Goal: Use online tool/utility: Utilize a website feature to perform a specific function

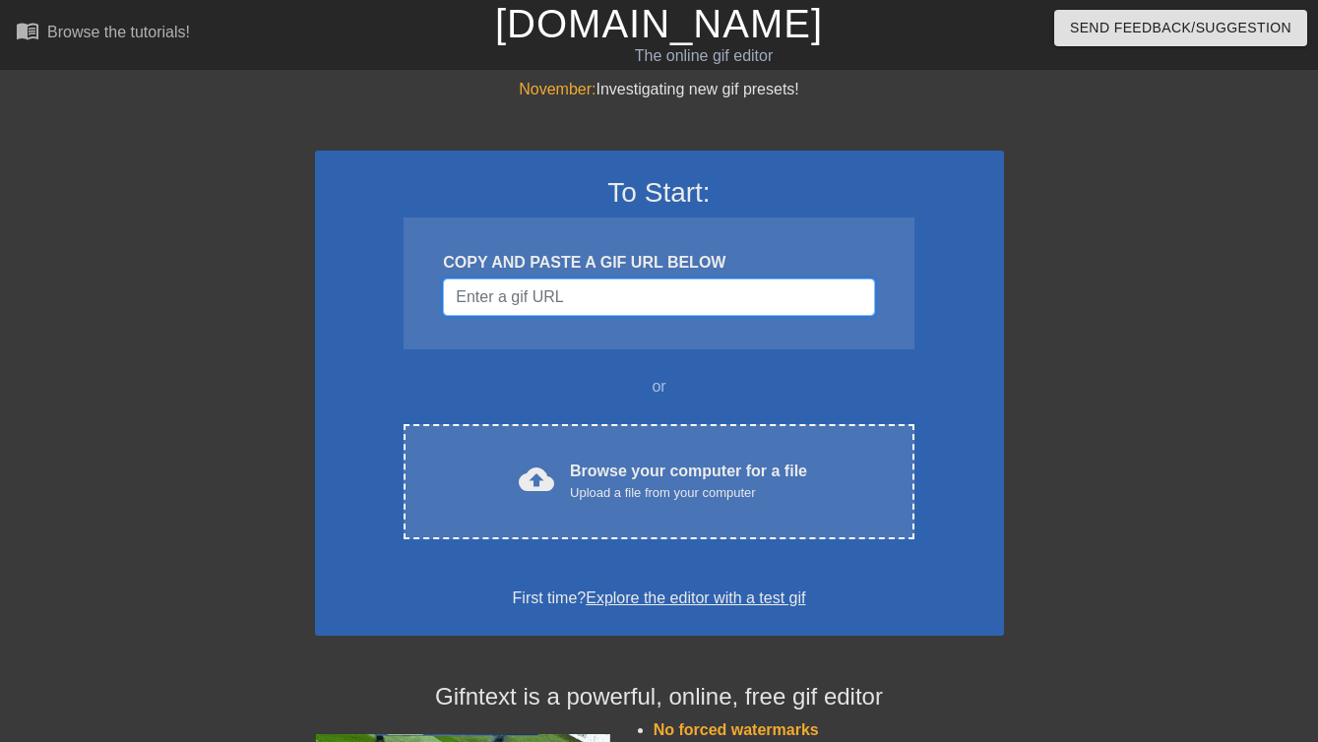
click at [675, 301] on input "Username" at bounding box center [658, 297] width 431 height 37
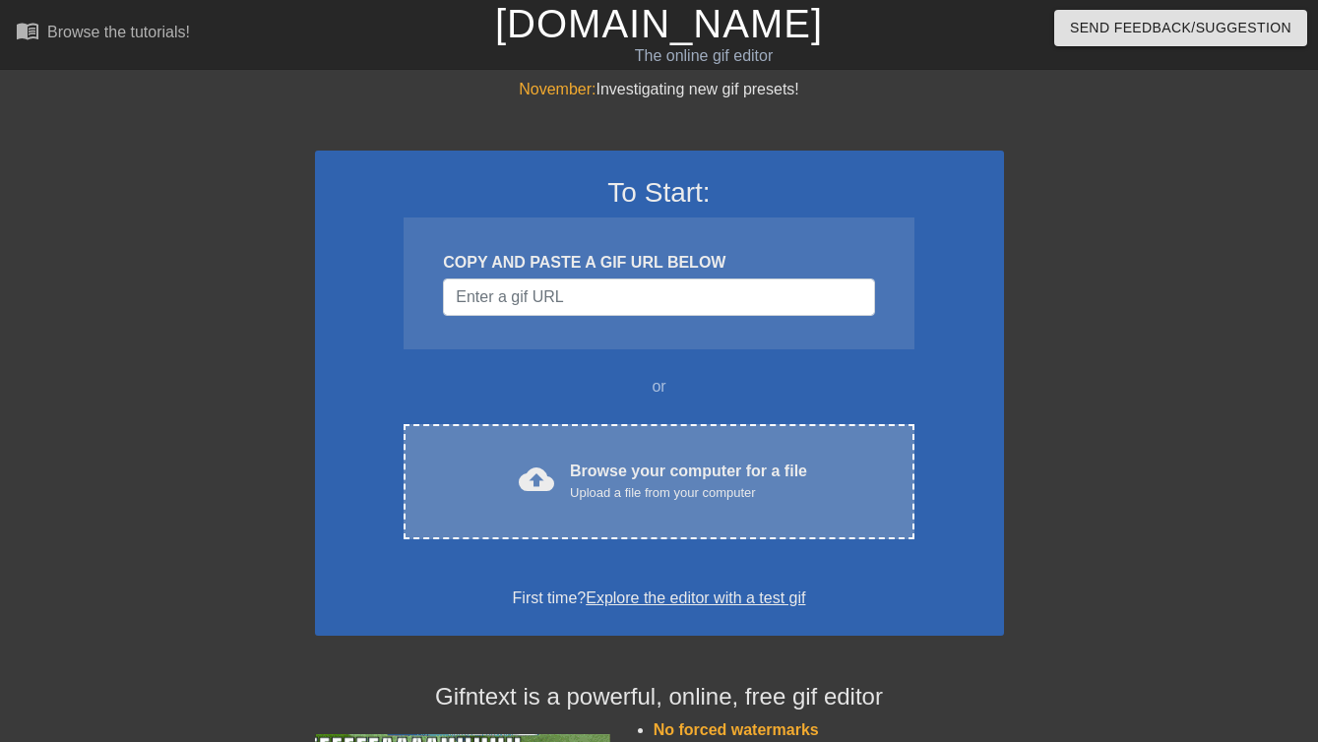
click at [591, 506] on div "cloud_upload Browse your computer for a file Upload a file from your computer C…" at bounding box center [659, 481] width 510 height 115
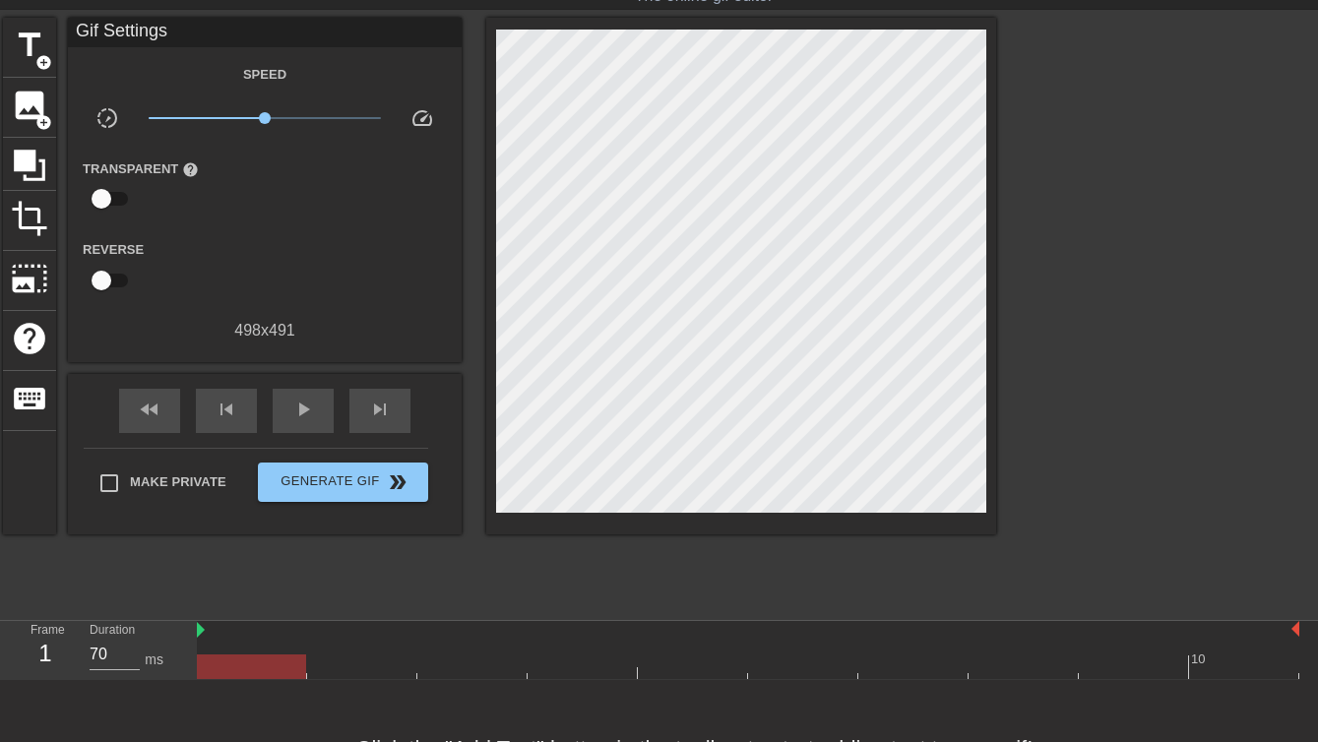
scroll to position [53, 0]
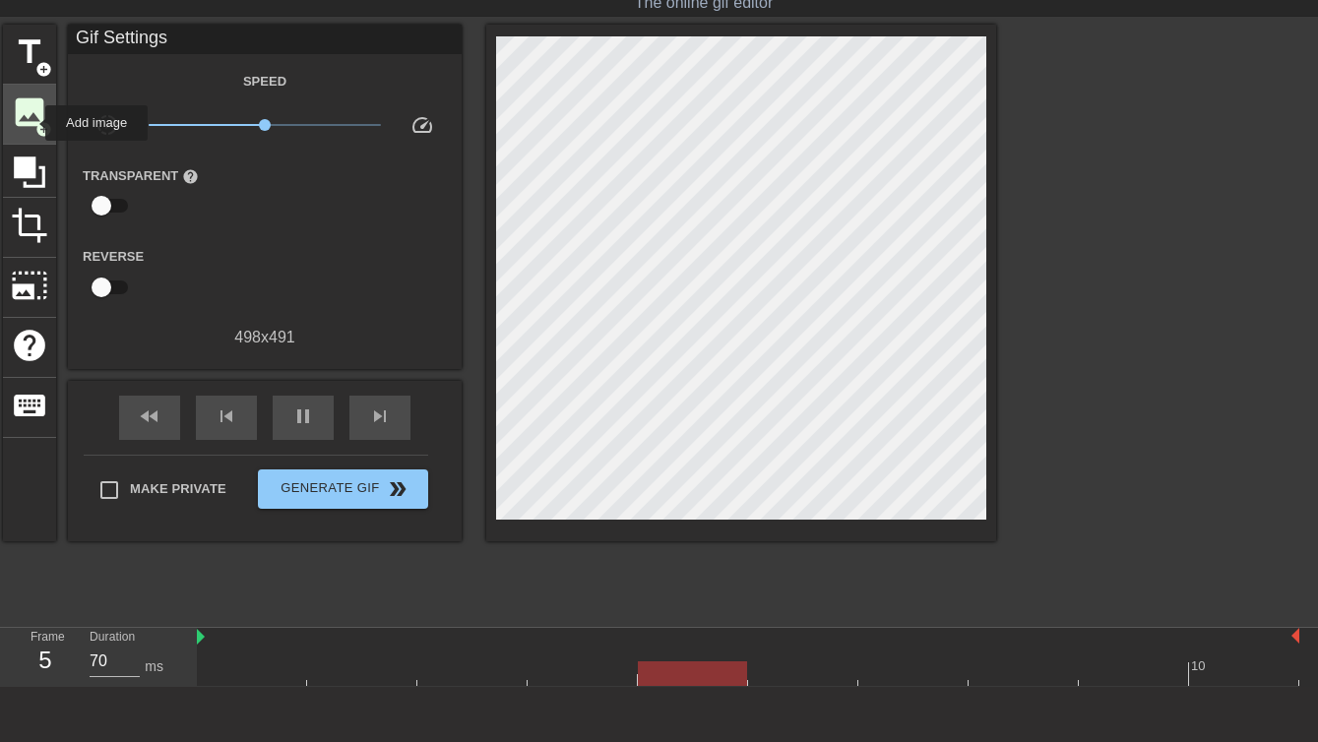
click at [32, 123] on span "image" at bounding box center [29, 112] width 37 height 37
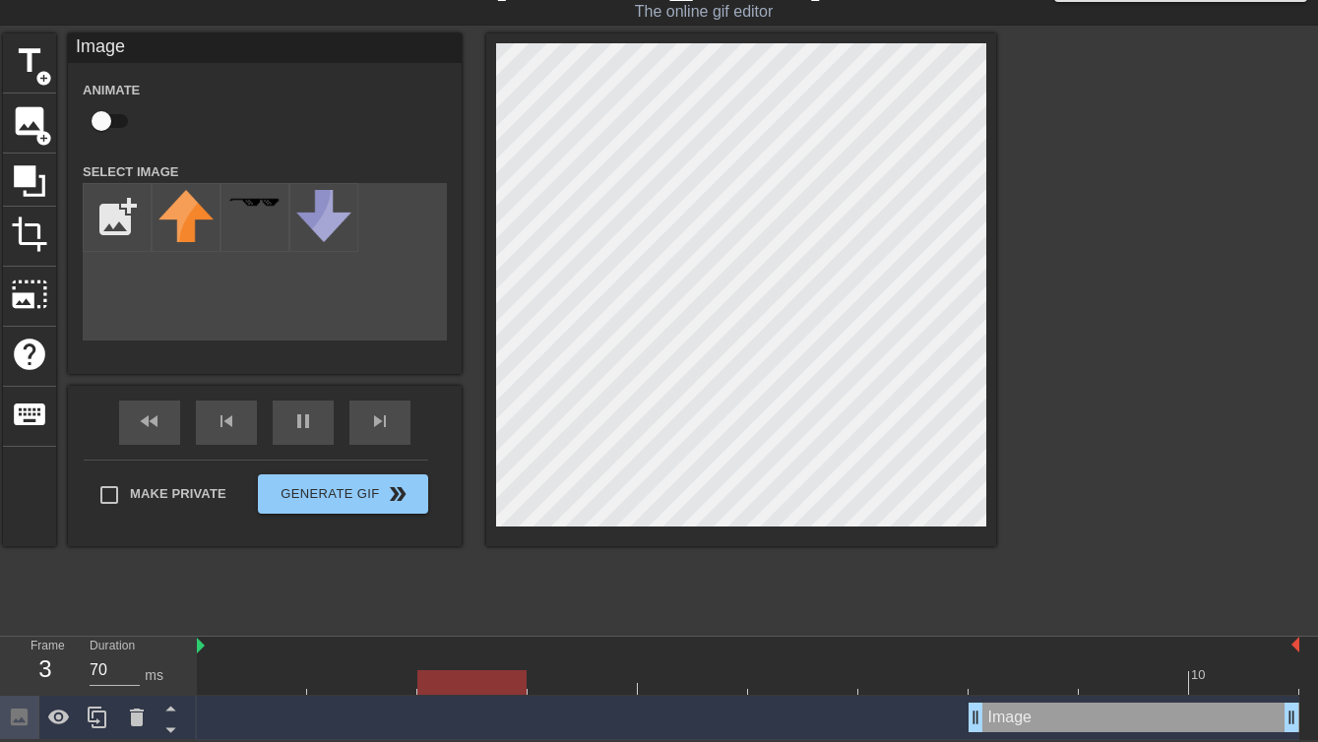
click at [1035, 714] on div "Image drag_handle drag_handle" at bounding box center [1134, 718] width 331 height 30
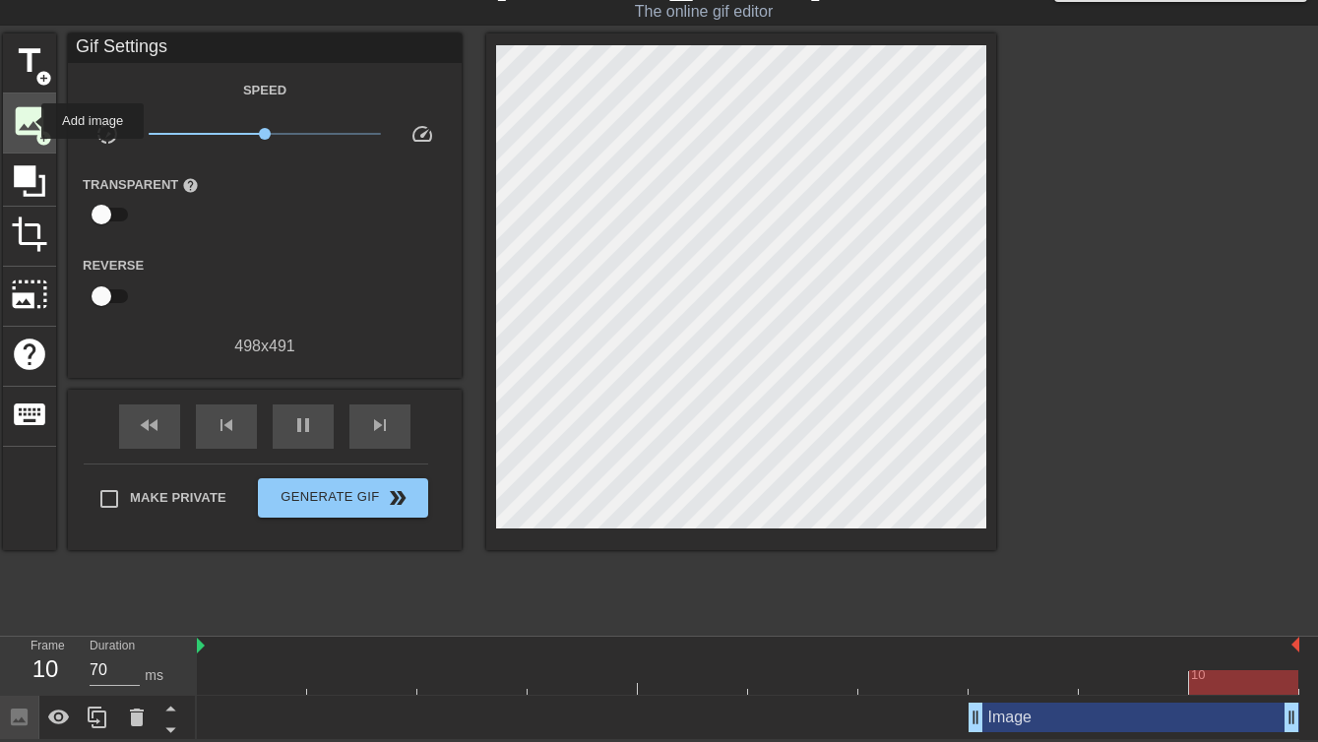
click at [29, 121] on span "image" at bounding box center [29, 120] width 37 height 37
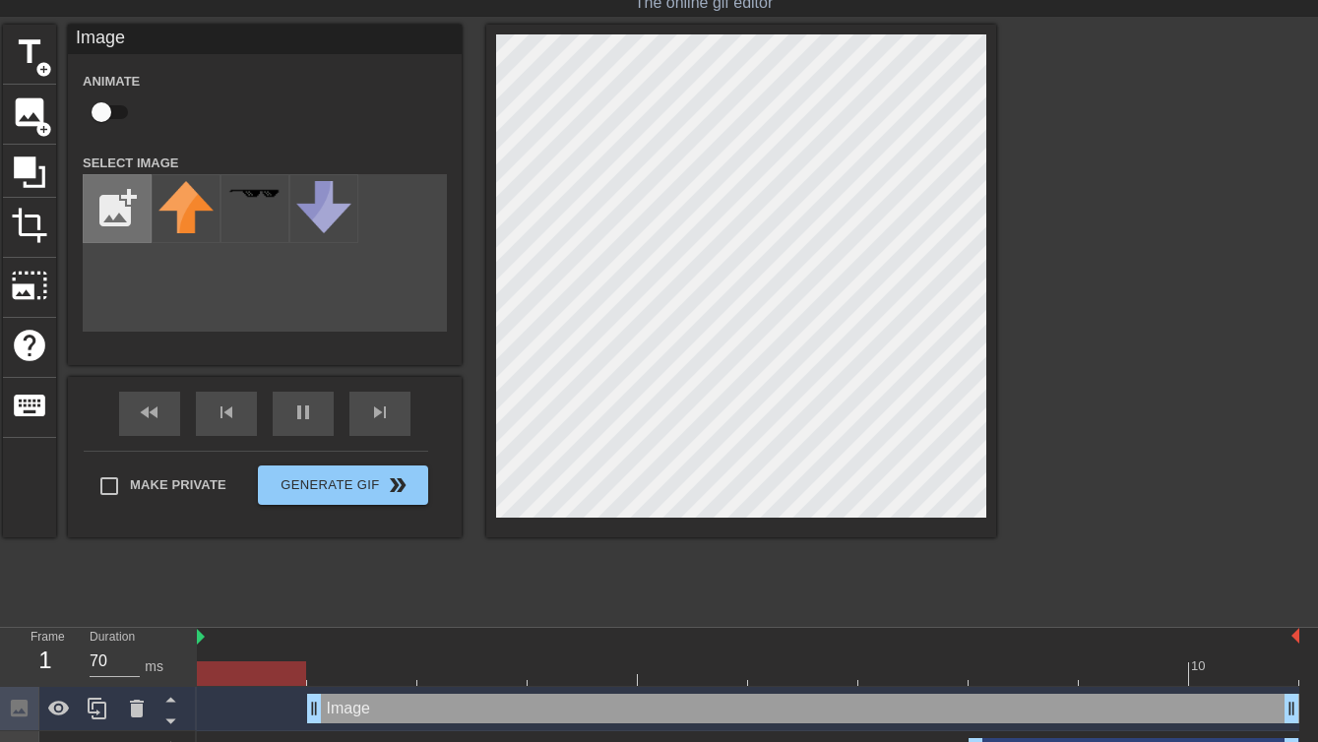
click at [109, 206] on input "file" at bounding box center [117, 208] width 67 height 67
type input "C:\fakepath\Screenshot [DATE] 7.57.37 AM.png"
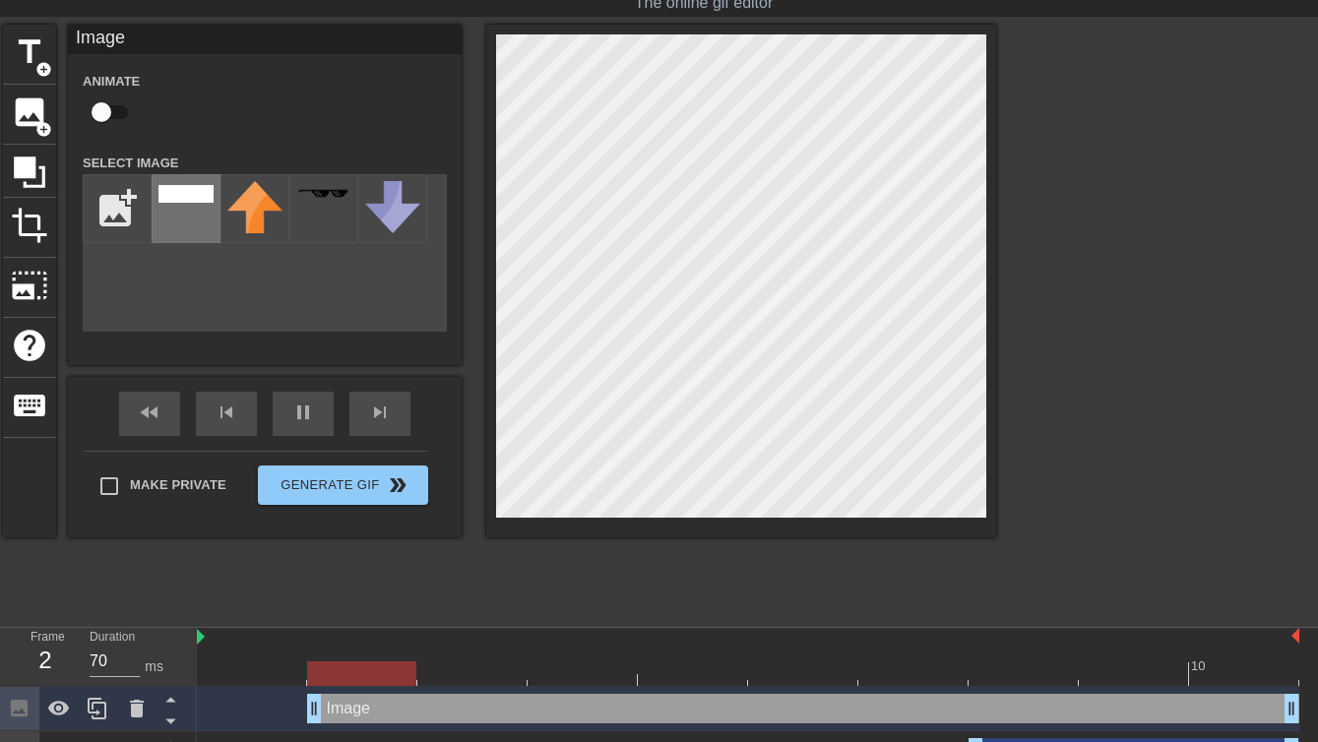
click at [200, 197] on img at bounding box center [185, 194] width 55 height 18
click at [1008, 174] on div "title add_circle image add_circle crop photo_size_select_large help keyboard Im…" at bounding box center [659, 320] width 1318 height 591
click at [1040, 195] on div at bounding box center [1167, 320] width 295 height 591
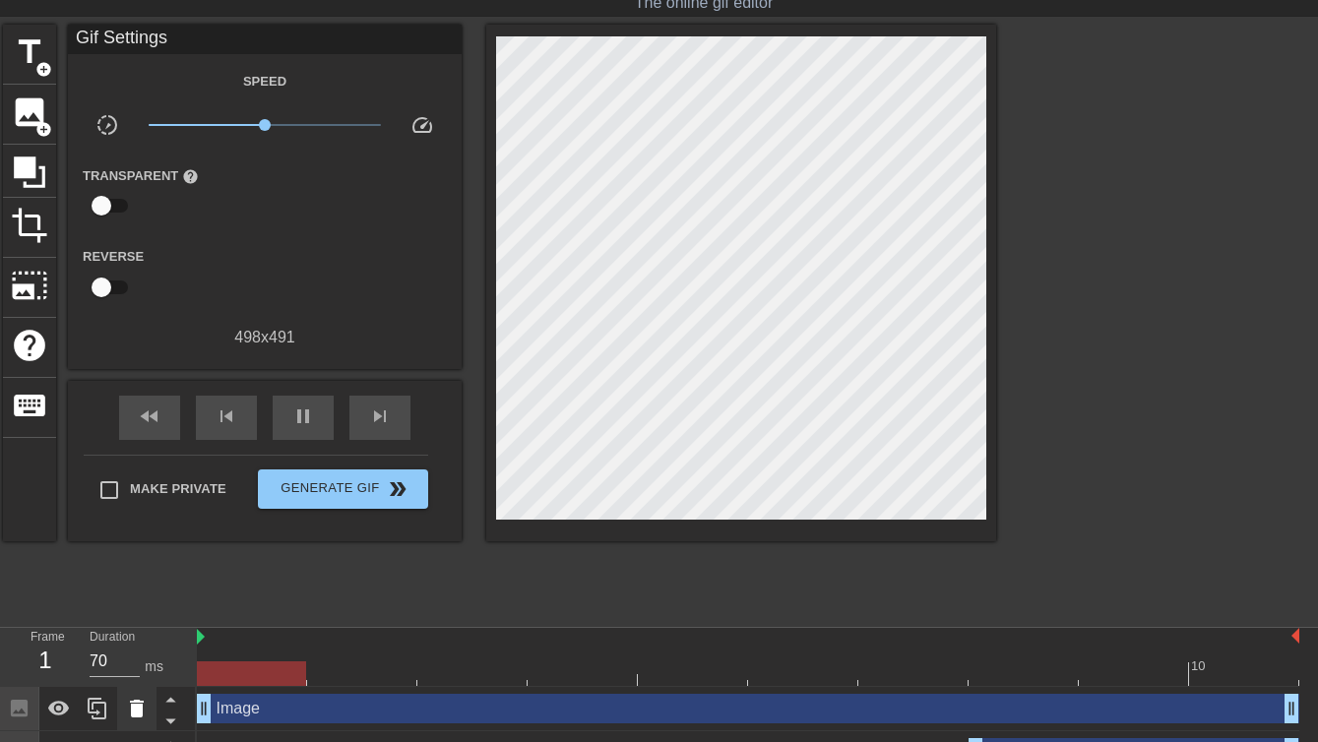
drag, startPoint x: 313, startPoint y: 707, endPoint x: 130, endPoint y: 705, distance: 183.1
click at [130, 705] on div "Frame 1 Duration 70 ms 10 Image drag_handle drag_handle Image drag_handle drag_…" at bounding box center [659, 702] width 1318 height 148
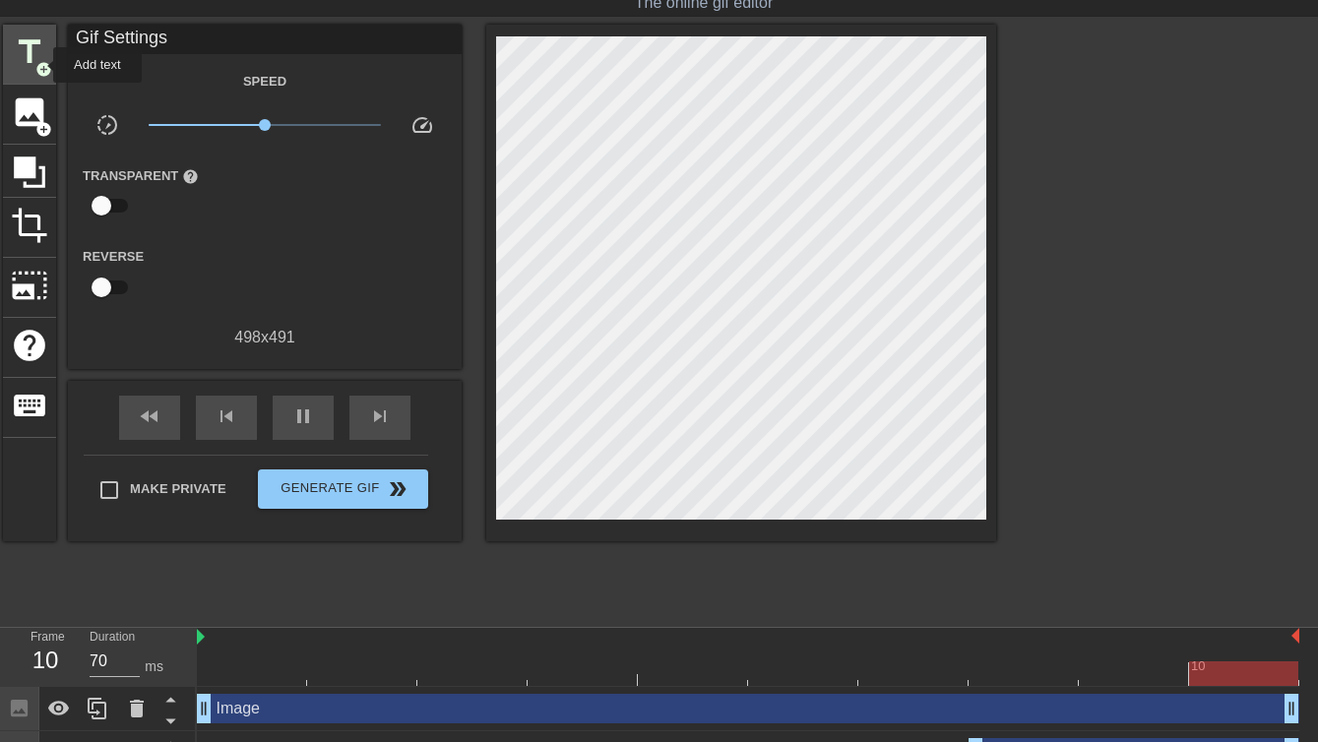
click at [40, 65] on span "add_circle" at bounding box center [43, 69] width 17 height 17
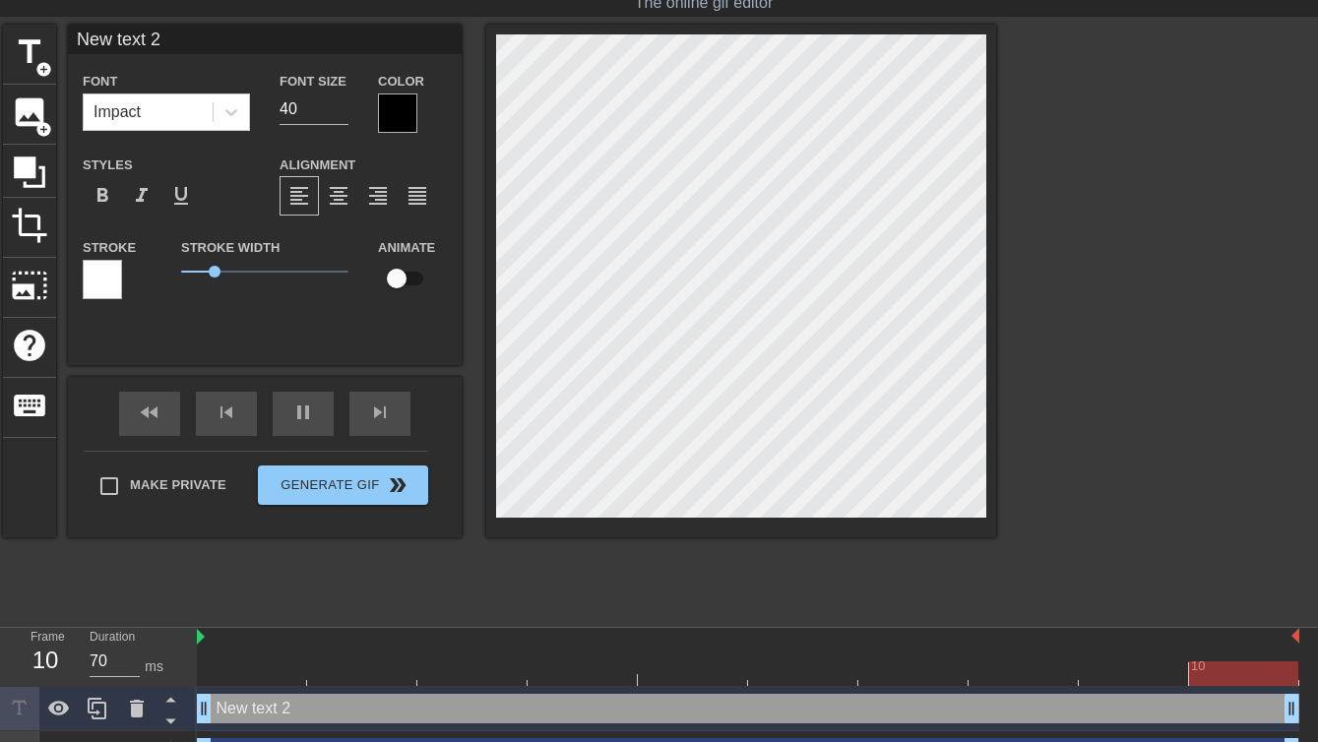
click at [217, 34] on input "New text 2" at bounding box center [265, 40] width 394 height 30
type input "shut your fucking mouth"
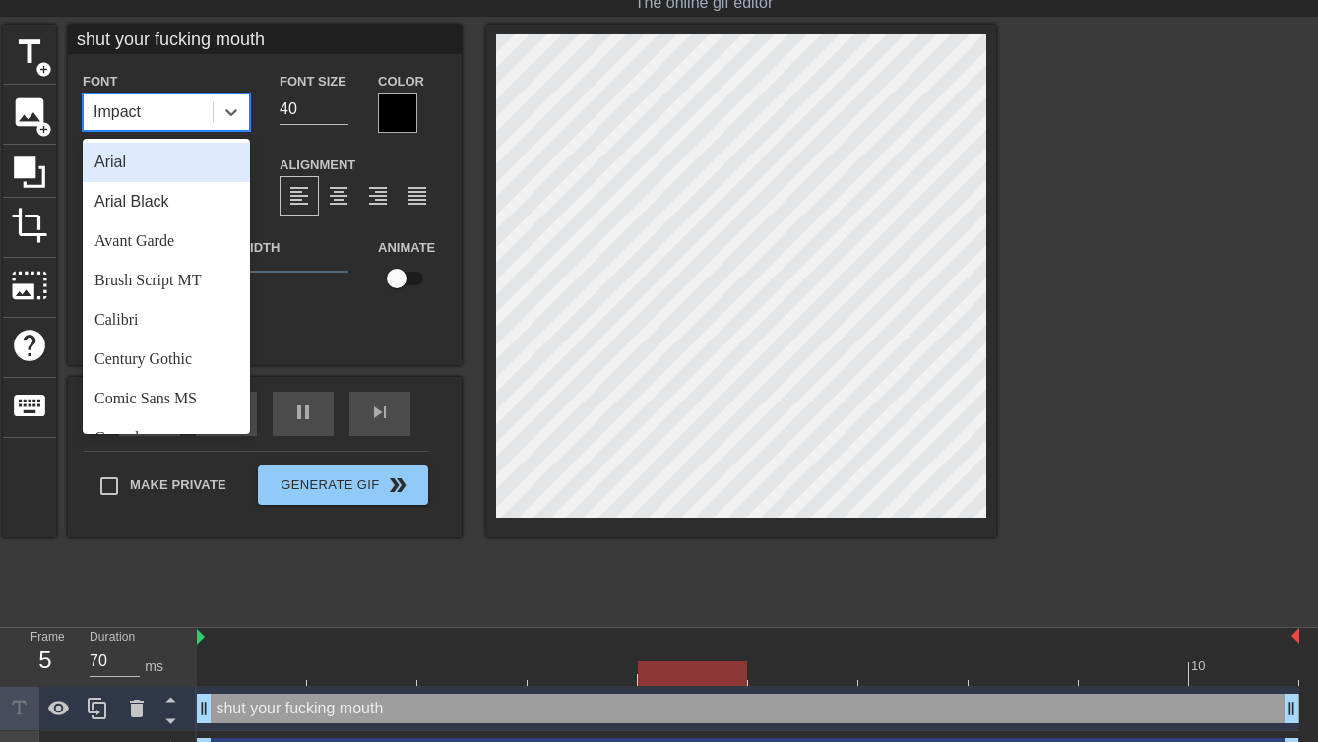
click at [192, 95] on div "Impact" at bounding box center [148, 111] width 129 height 35
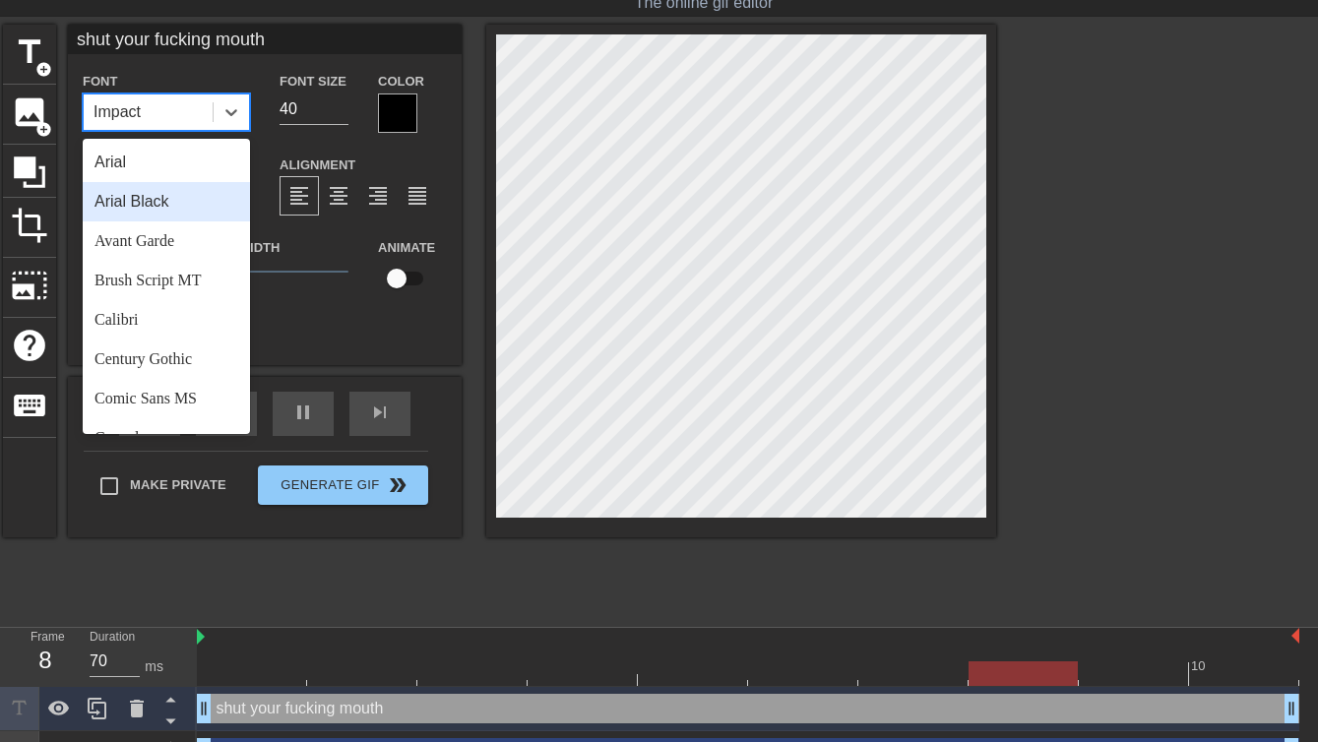
click at [180, 210] on div "Arial Black" at bounding box center [166, 201] width 167 height 39
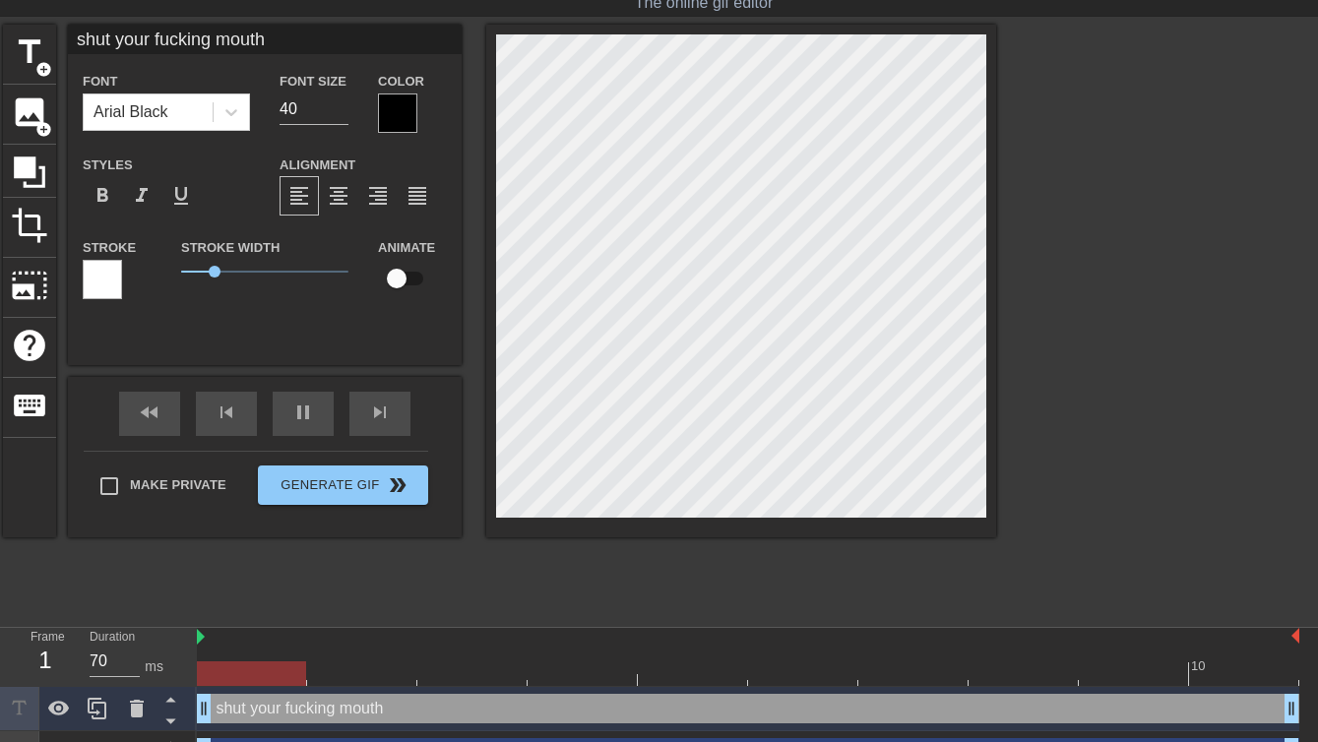
click at [109, 283] on div at bounding box center [102, 279] width 39 height 39
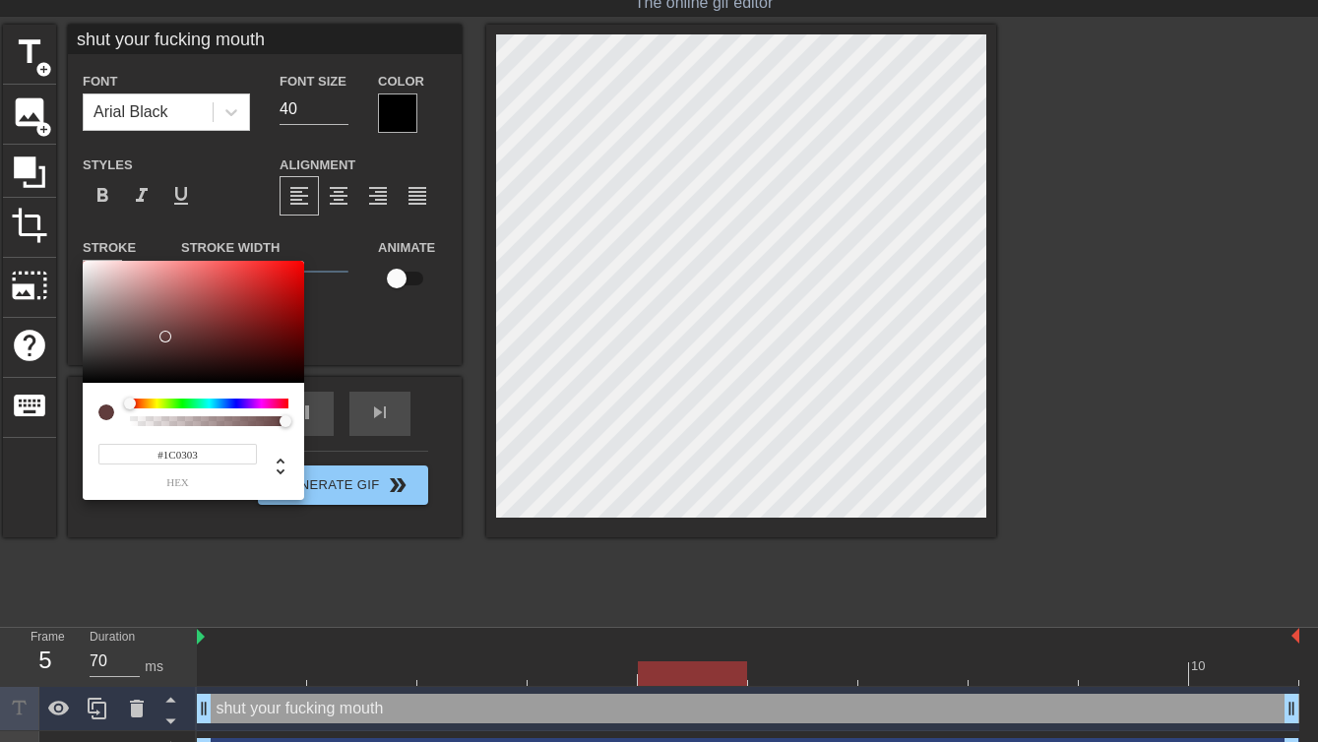
type input "#000000"
drag, startPoint x: 166, startPoint y: 337, endPoint x: 524, endPoint y: 454, distance: 376.0
click at [521, 452] on div "#000000 hex" at bounding box center [659, 371] width 1318 height 742
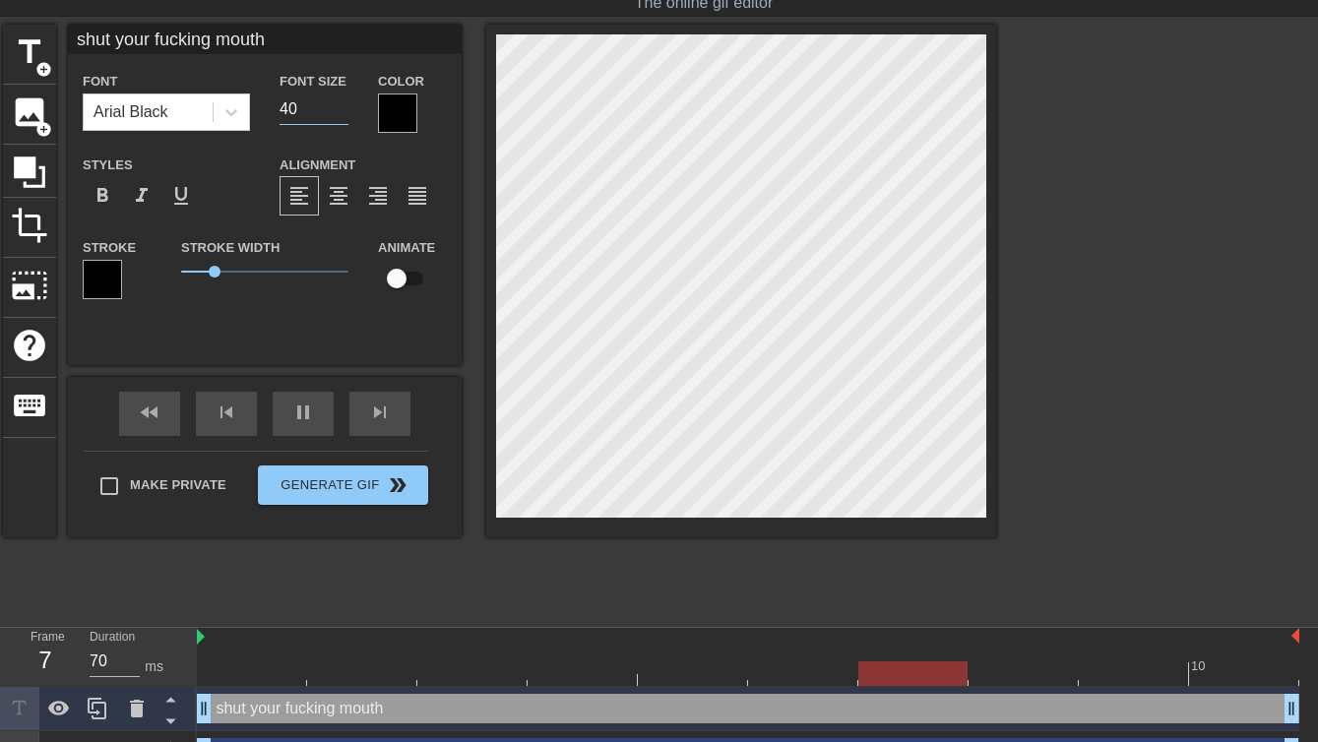
click at [295, 107] on input "40" at bounding box center [314, 109] width 69 height 31
type input "35"
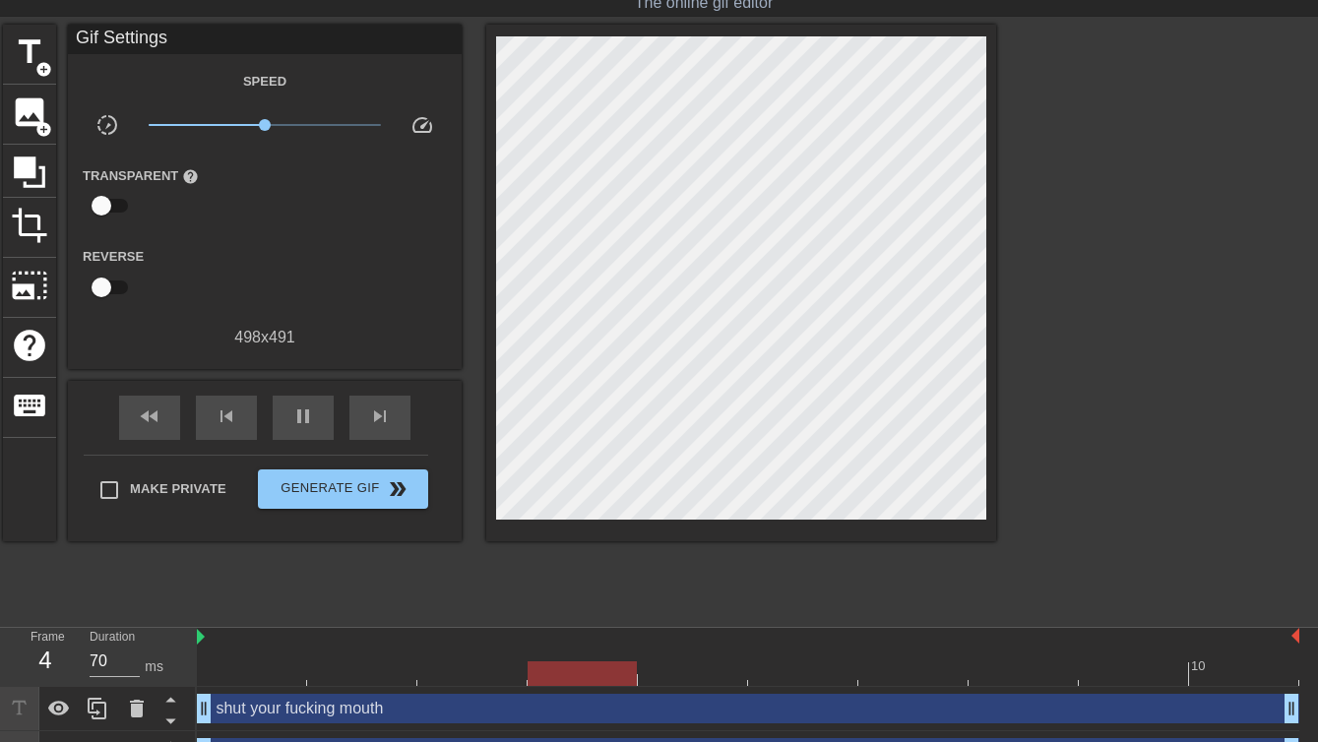
click at [1052, 155] on div at bounding box center [1167, 320] width 295 height 591
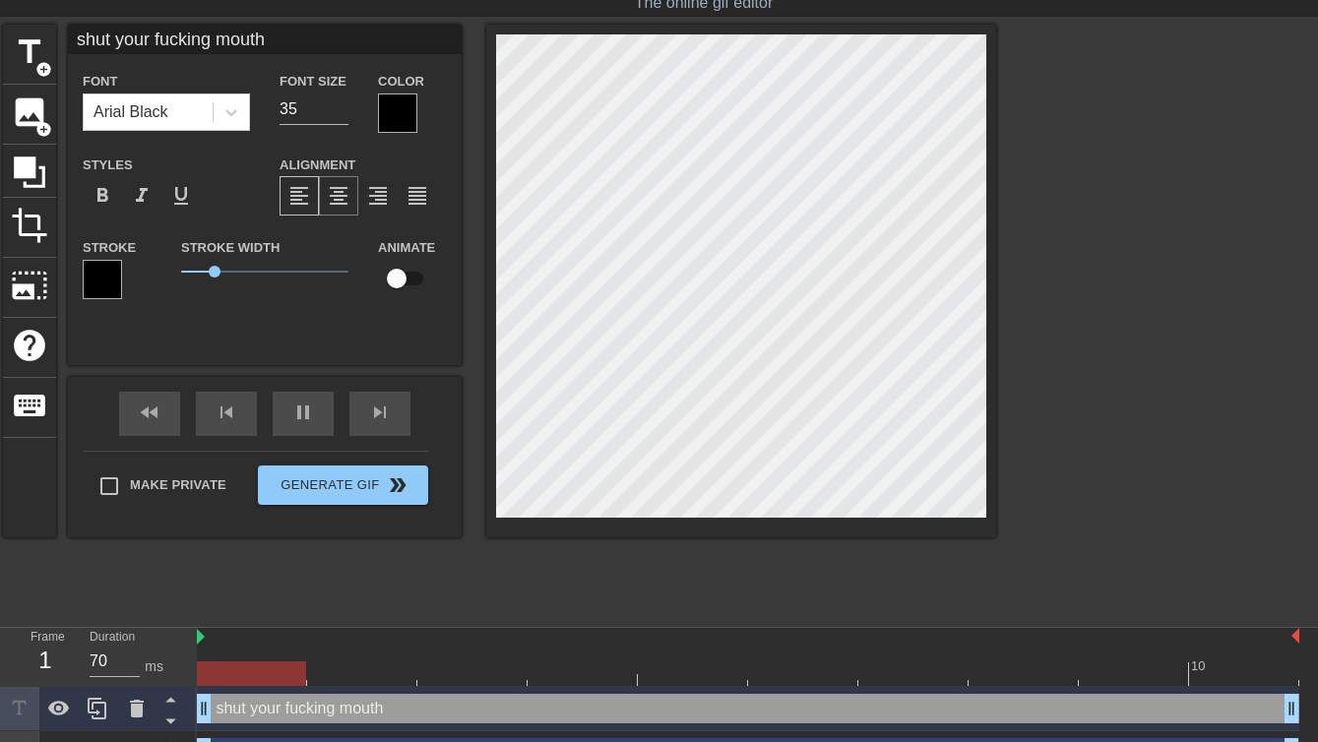
click at [344, 207] on span "format_align_center" at bounding box center [339, 196] width 24 height 24
click at [1046, 187] on div at bounding box center [1167, 320] width 295 height 591
click at [1129, 254] on div at bounding box center [1167, 320] width 295 height 591
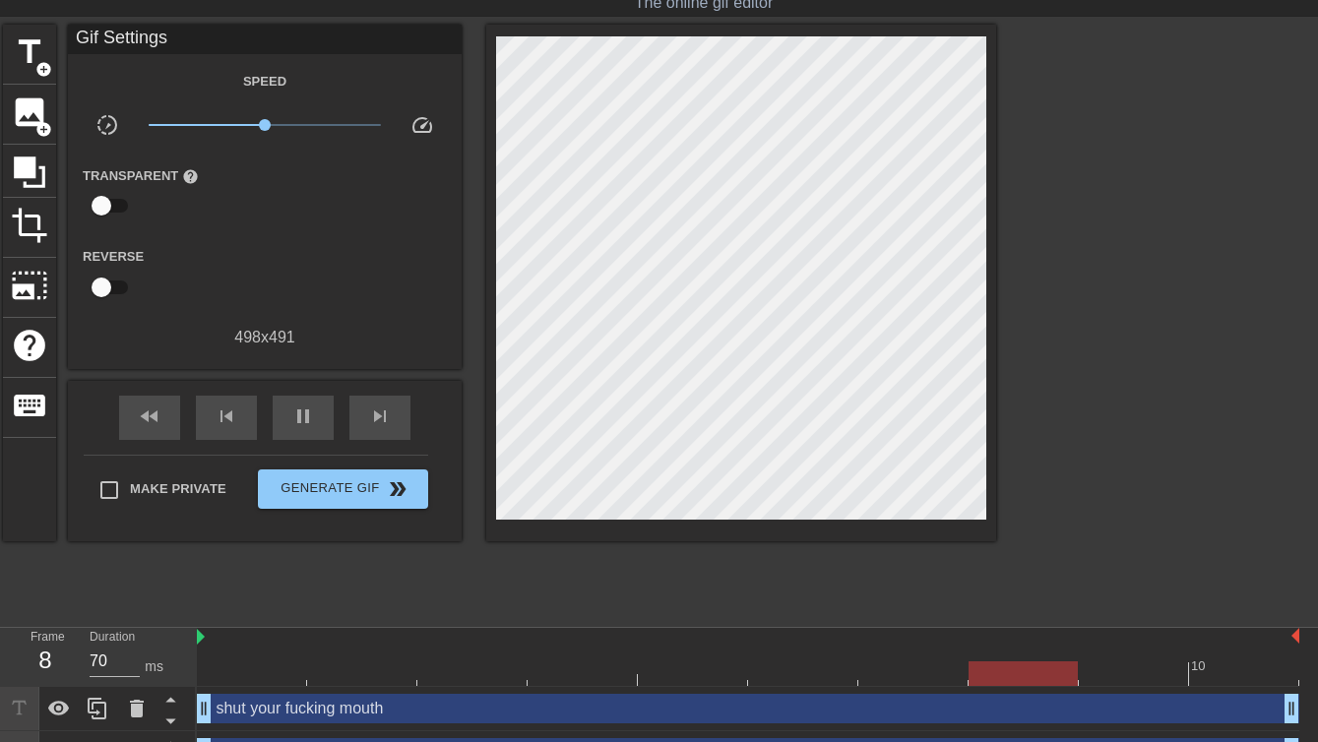
scroll to position [0, 0]
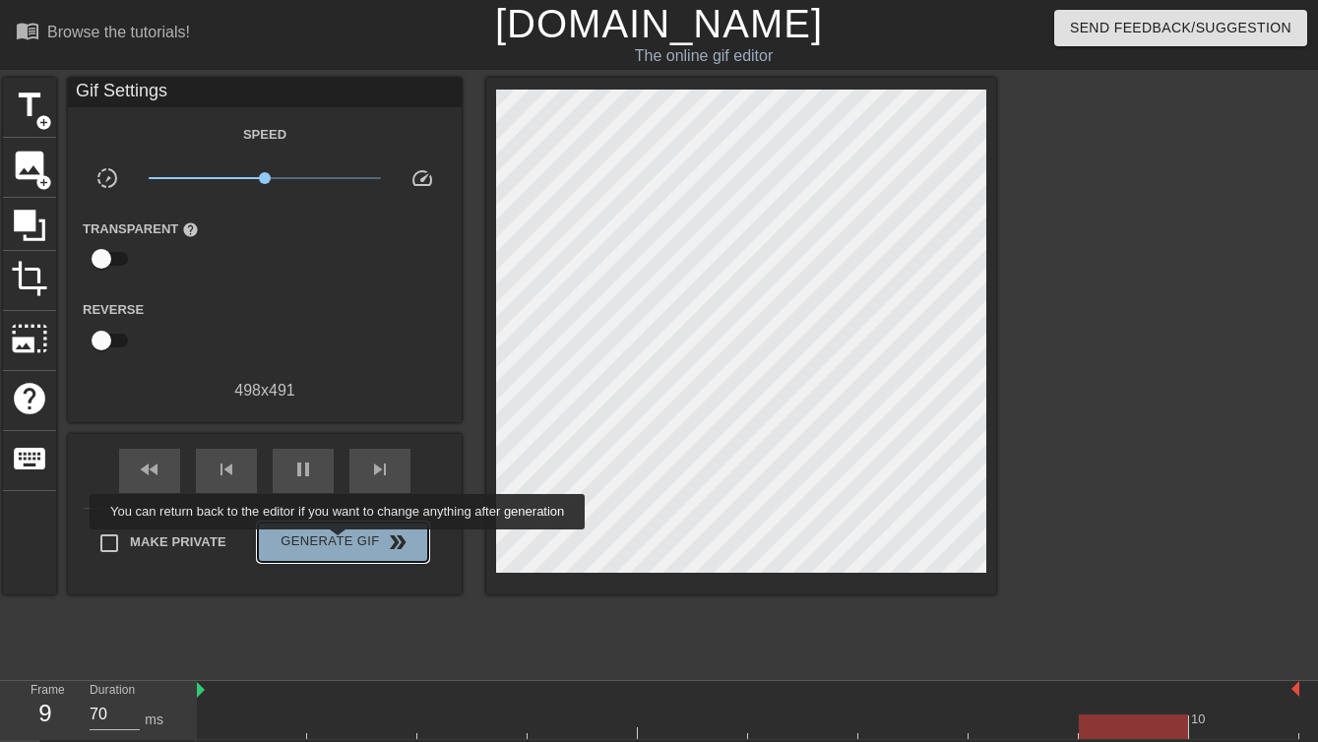
click at [350, 543] on span "Generate Gif double_arrow" at bounding box center [343, 543] width 155 height 24
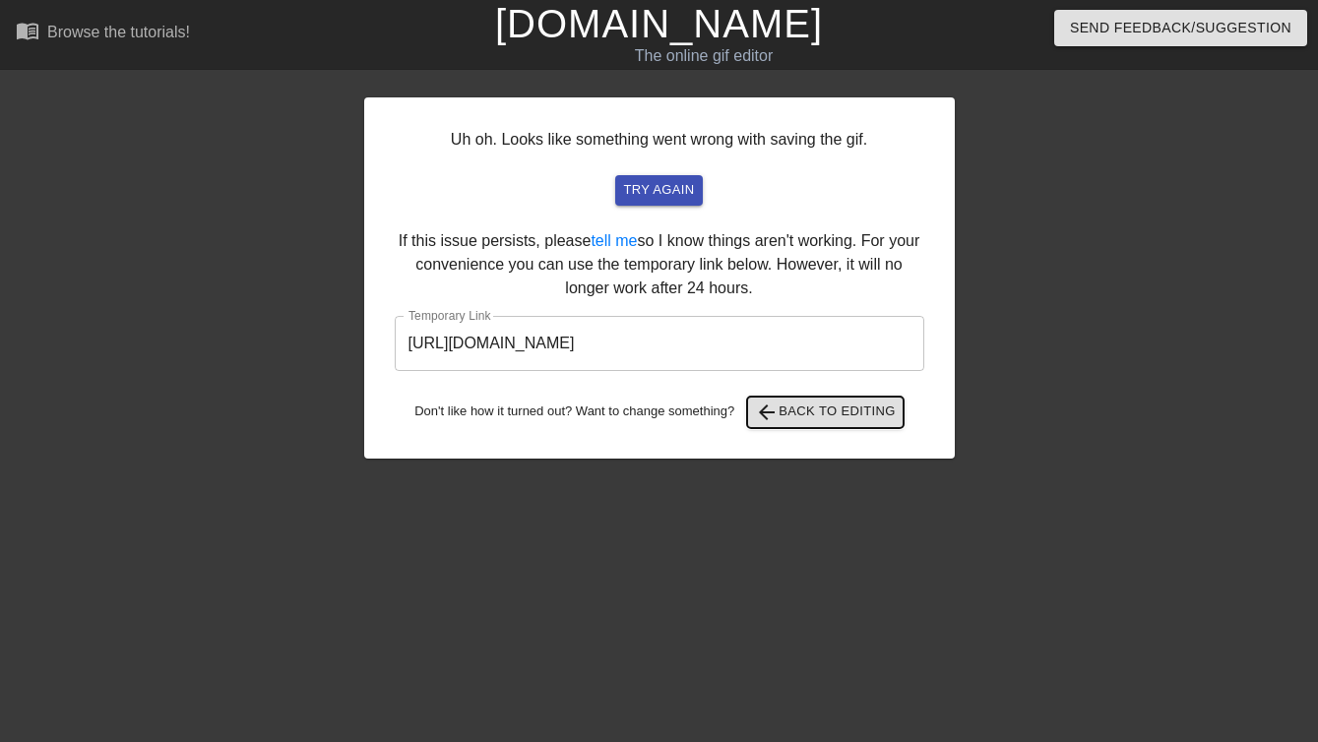
click at [806, 416] on span "arrow_back Back to Editing" at bounding box center [825, 413] width 141 height 24
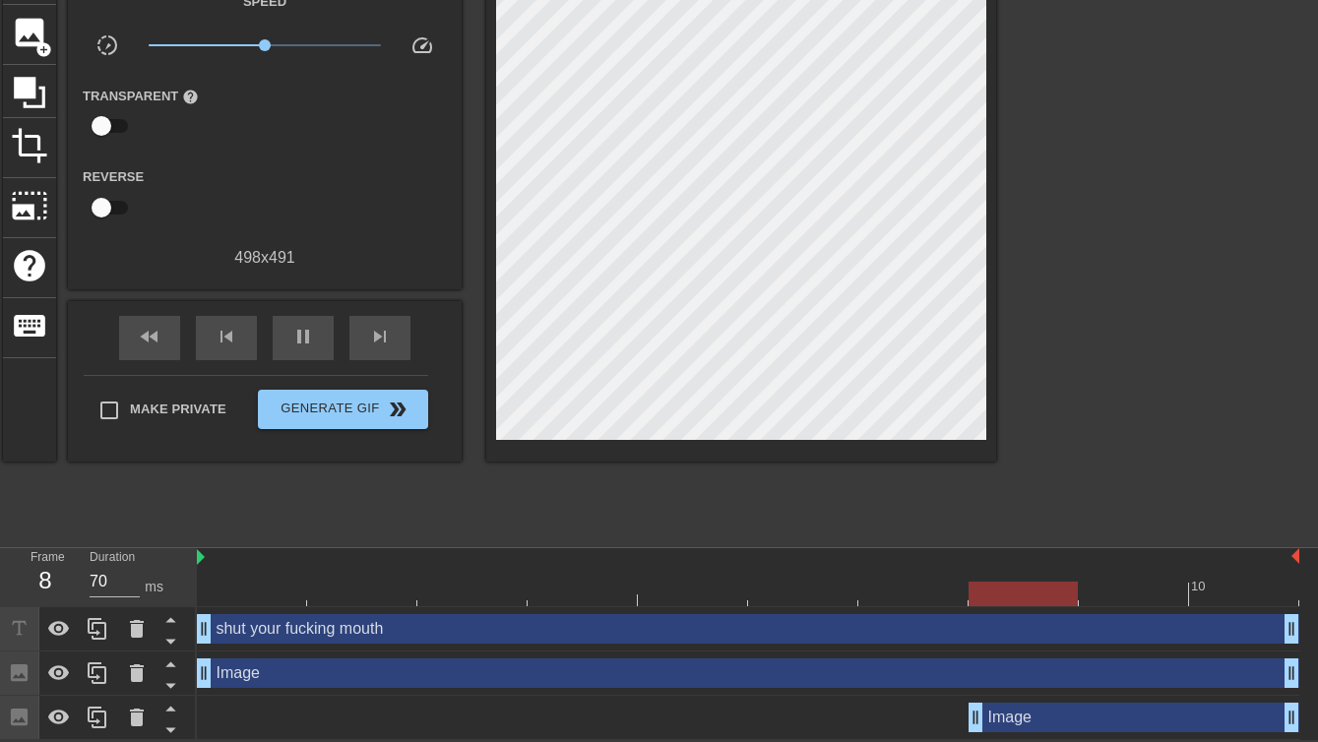
scroll to position [134, 0]
click at [1031, 714] on div "Image drag_handle drag_handle" at bounding box center [1134, 718] width 331 height 30
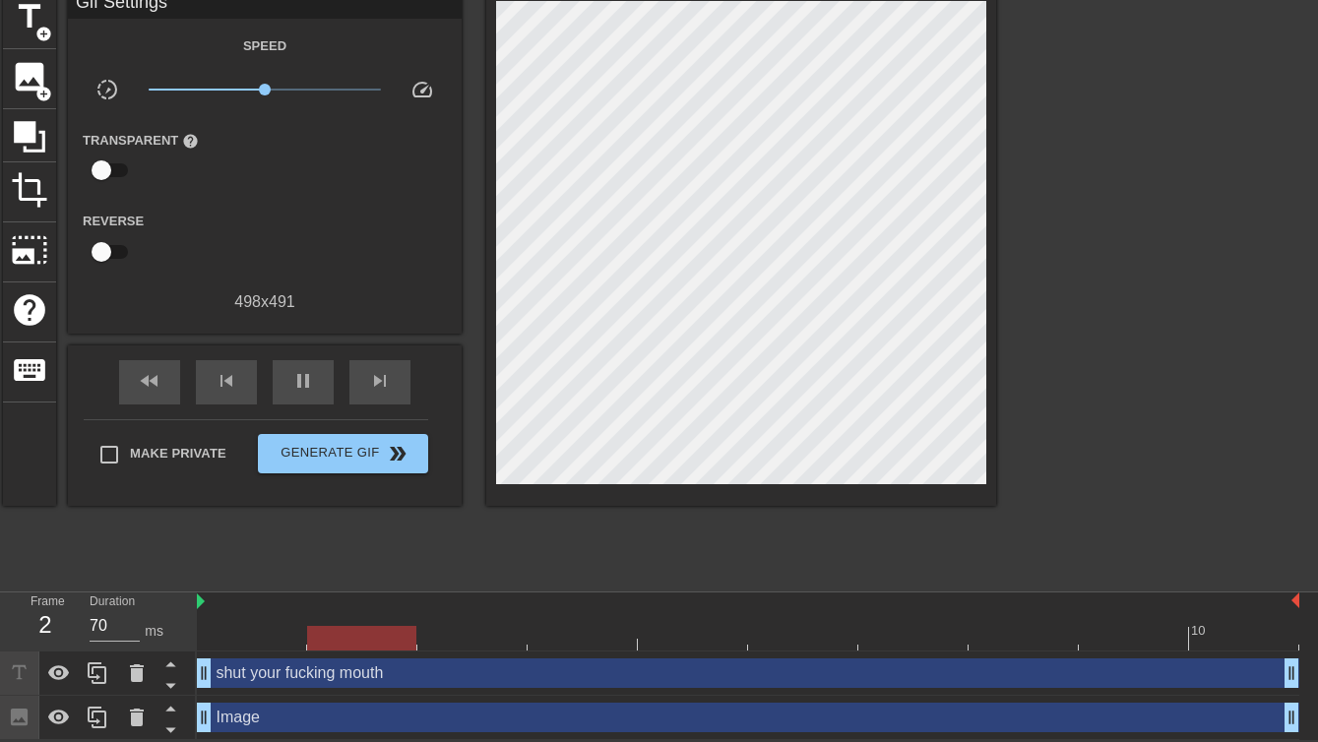
scroll to position [90, 0]
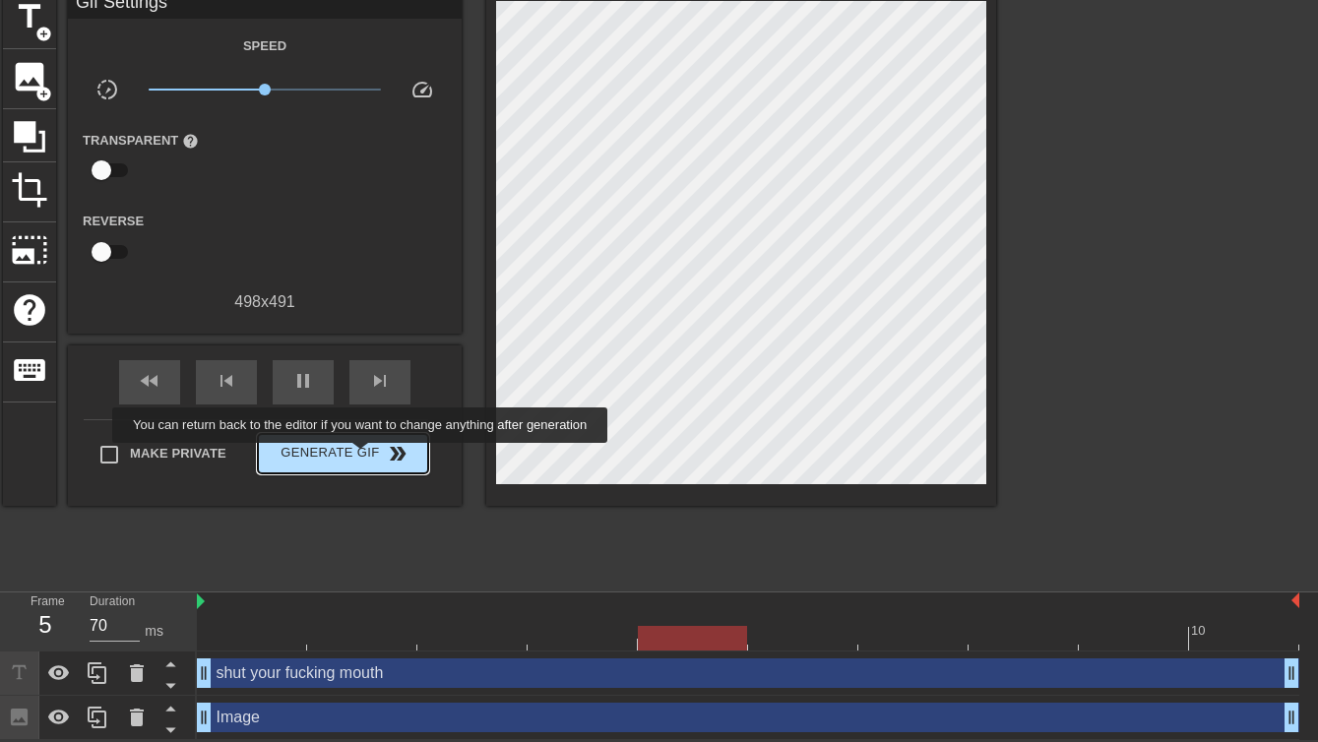
click at [373, 457] on span "Generate Gif double_arrow" at bounding box center [343, 454] width 155 height 24
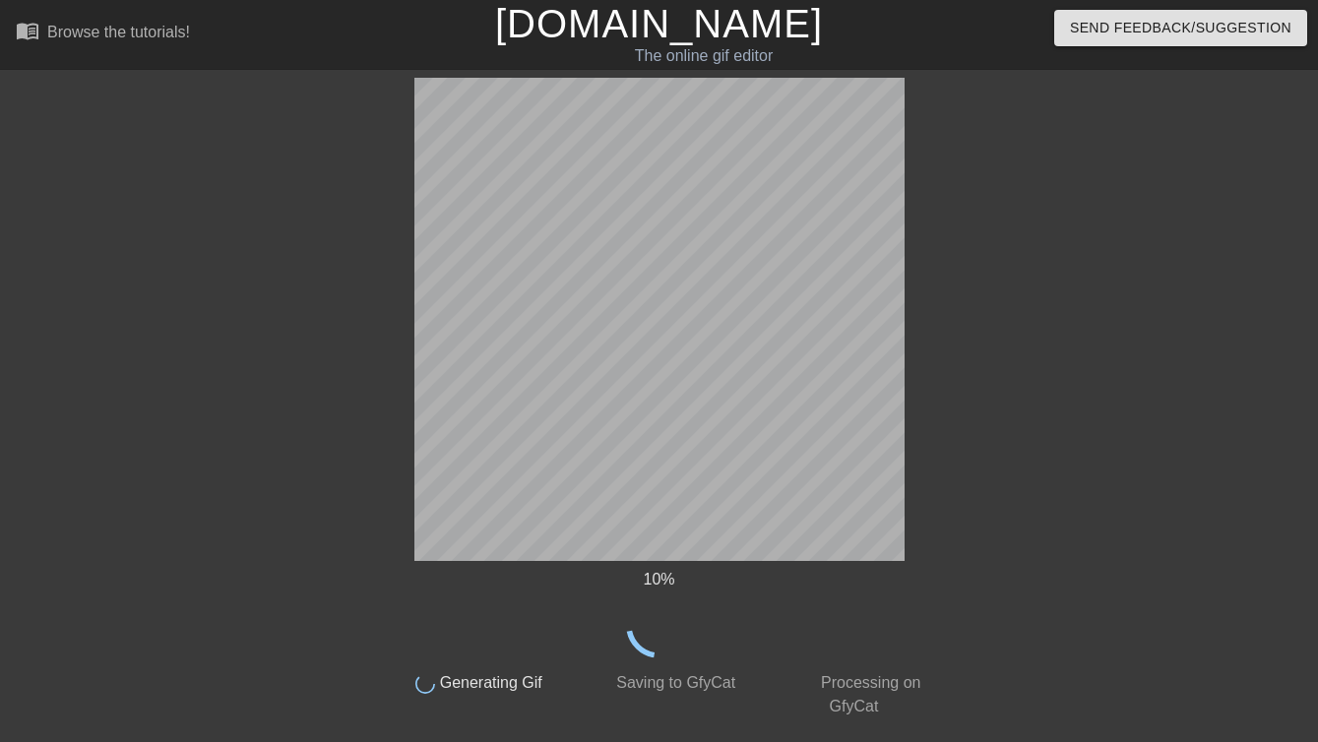
scroll to position [0, 0]
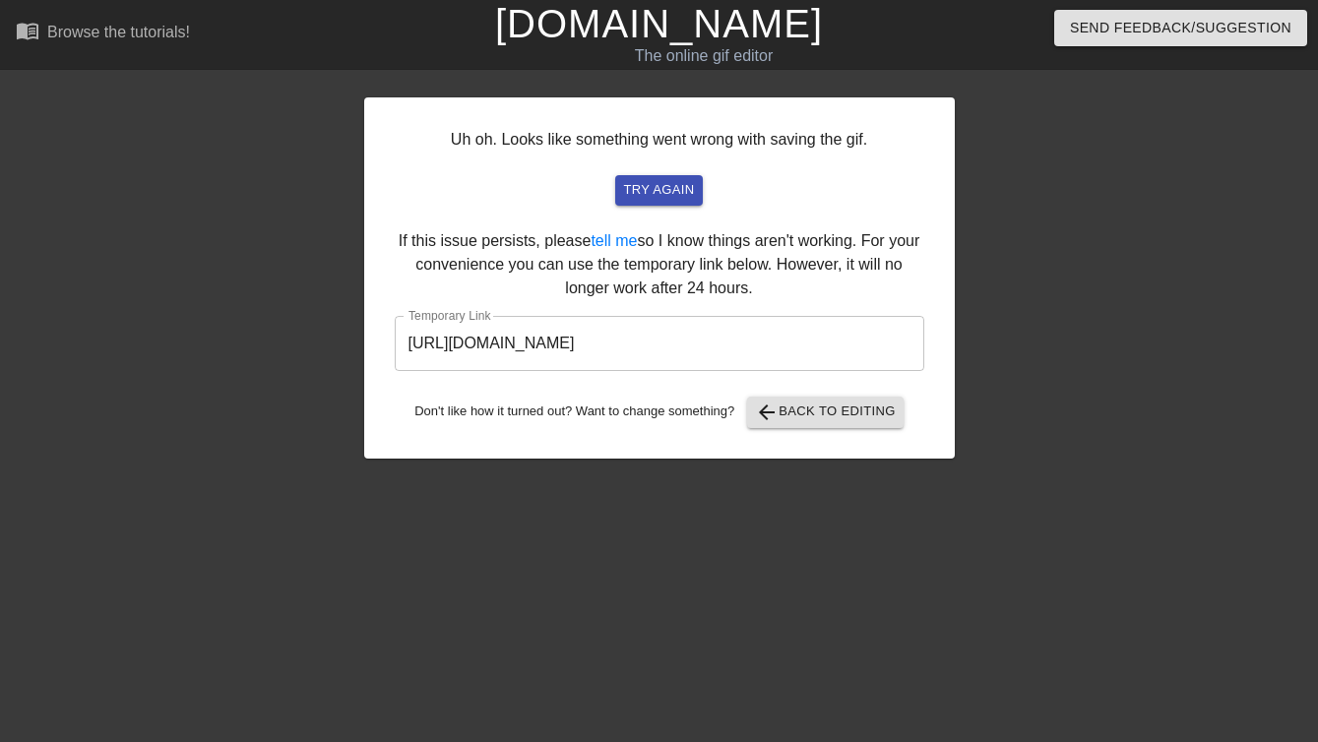
click at [784, 352] on input "[URL][DOMAIN_NAME]" at bounding box center [660, 343] width 530 height 55
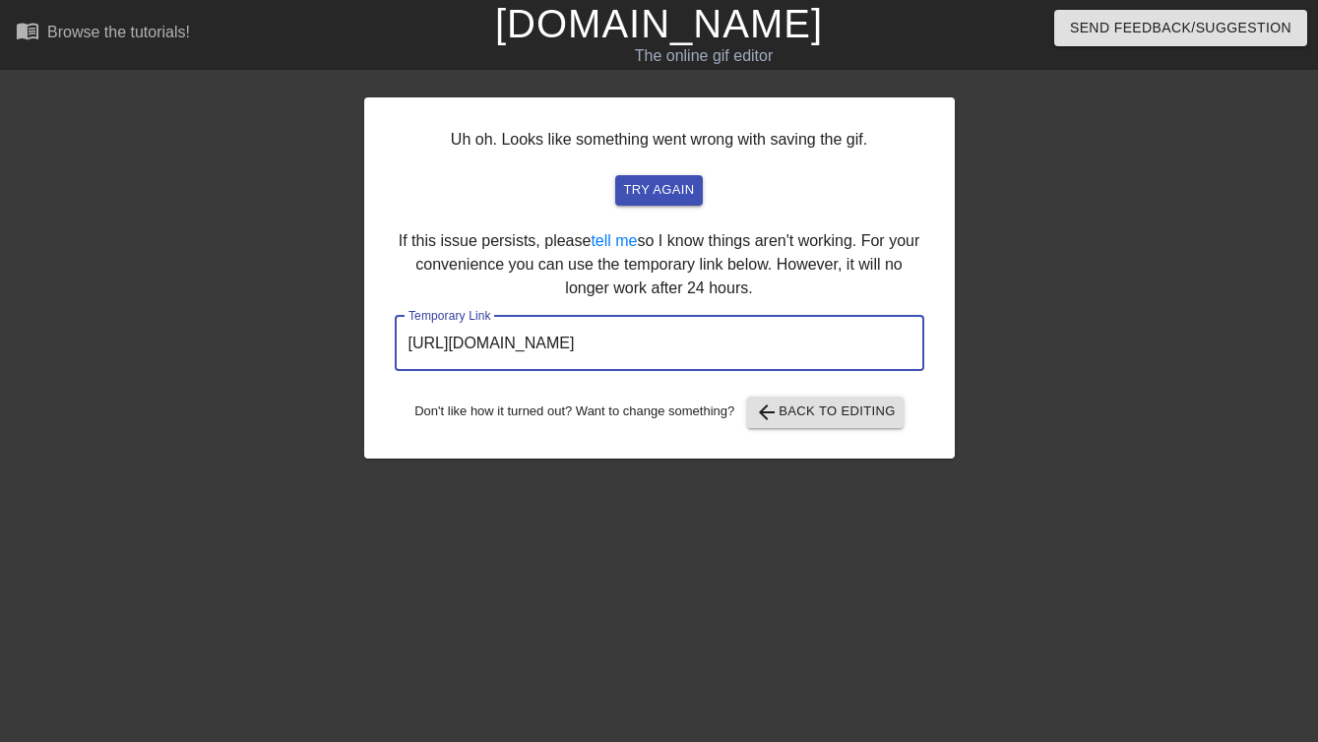
click at [784, 352] on input "[URL][DOMAIN_NAME]" at bounding box center [660, 343] width 530 height 55
